Goal: Feedback & Contribution: Leave review/rating

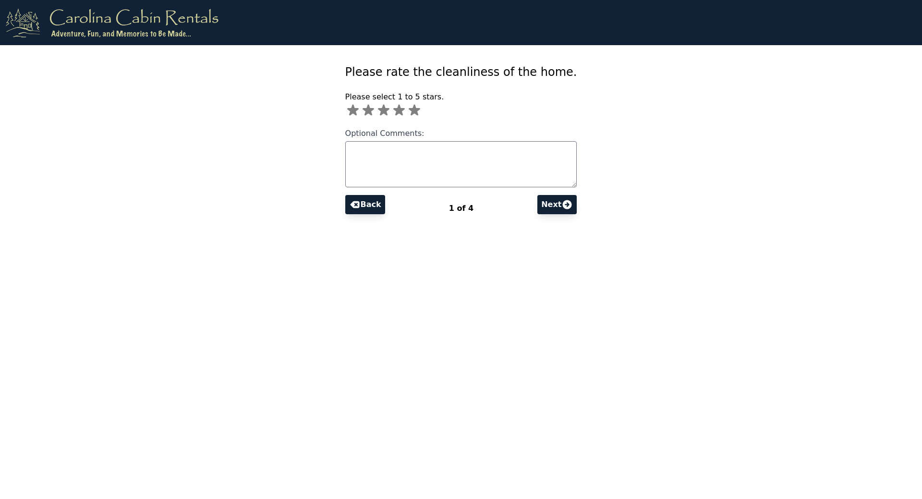
click at [420, 113] on icon at bounding box center [415, 110] width 12 height 11
click at [539, 208] on button "Next" at bounding box center [556, 204] width 39 height 19
click at [416, 112] on icon at bounding box center [408, 110] width 15 height 15
click at [553, 208] on icon at bounding box center [557, 204] width 9 height 9
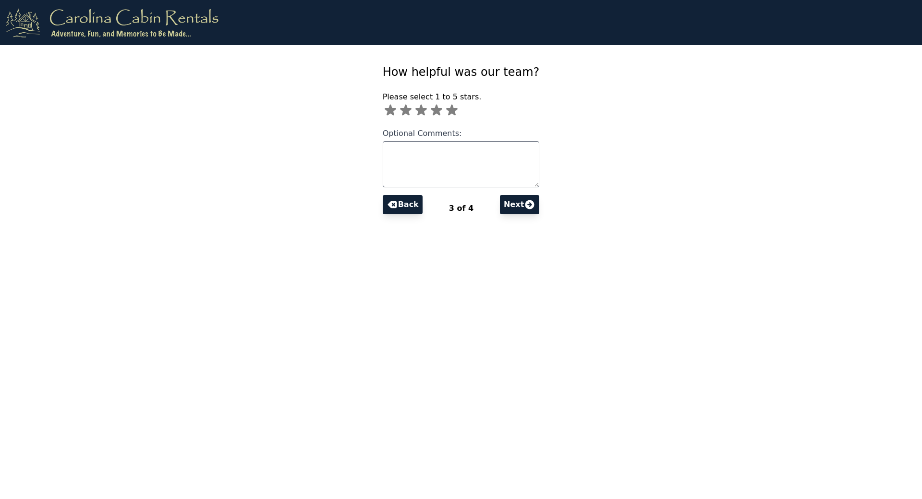
click at [458, 112] on icon at bounding box center [452, 110] width 12 height 11
click at [524, 209] on icon at bounding box center [530, 205] width 12 height 12
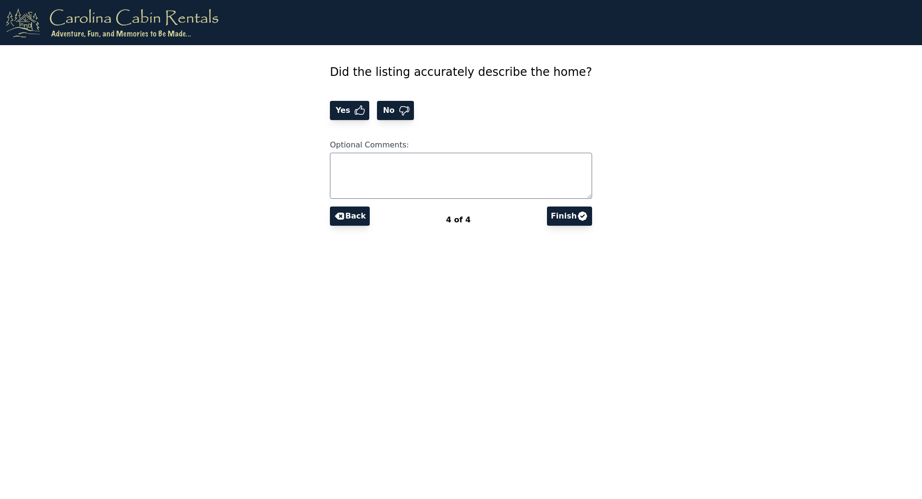
click at [365, 109] on icon at bounding box center [360, 110] width 10 height 9
click at [465, 164] on textarea "Optional Comments:" at bounding box center [461, 176] width 262 height 46
type textarea "*"
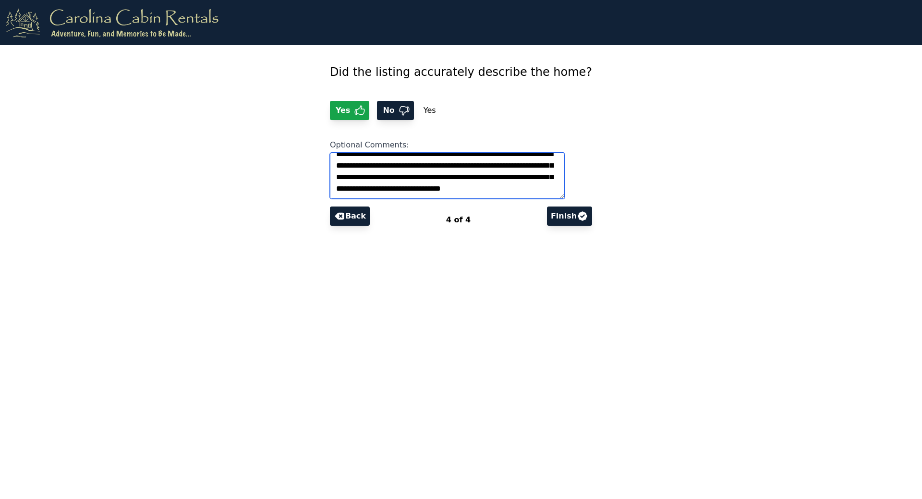
scroll to position [20, 0]
type textarea "**********"
click at [555, 217] on button "Finish" at bounding box center [569, 215] width 45 height 19
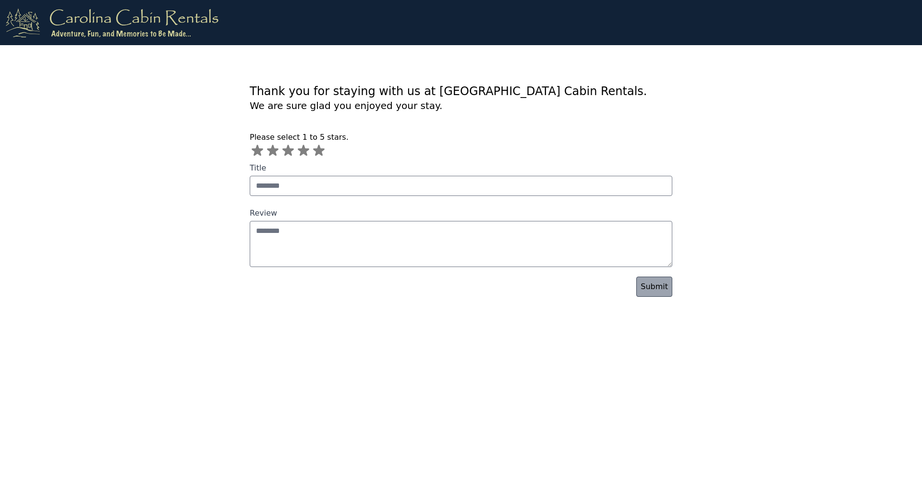
click at [304, 154] on icon at bounding box center [304, 150] width 12 height 11
click at [499, 147] on div "Please select 1 to 5 stars. *" at bounding box center [461, 145] width 423 height 27
click at [672, 292] on section "Thank you for staying with us at [GEOGRAPHIC_DATA] Cabin Rentals. We are sure g…" at bounding box center [461, 171] width 738 height 252
click at [665, 290] on link "Submit" at bounding box center [654, 287] width 36 height 20
